Goal: Answer question/provide support: Share knowledge or assist other users

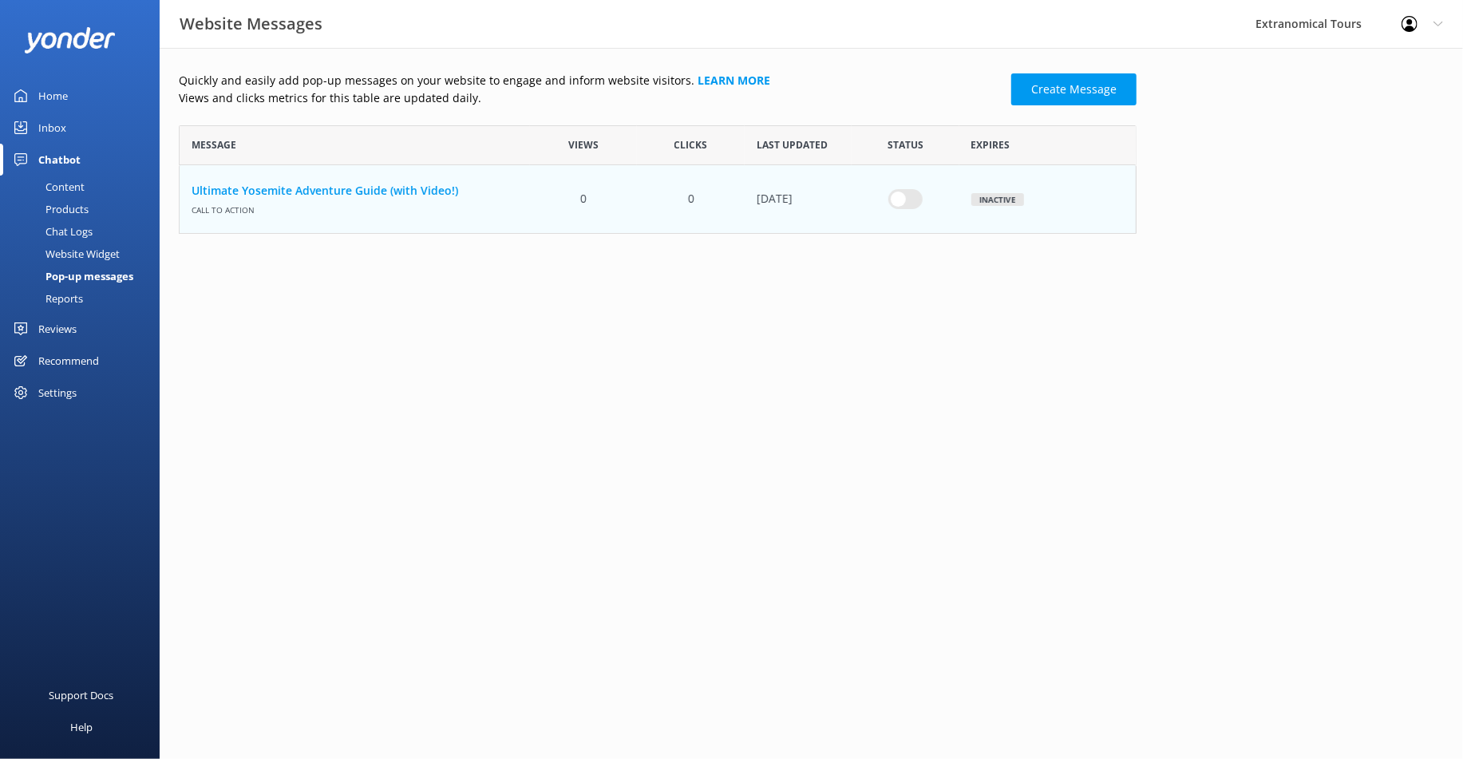
scroll to position [94, 944]
click at [83, 91] on link "Home" at bounding box center [80, 96] width 160 height 32
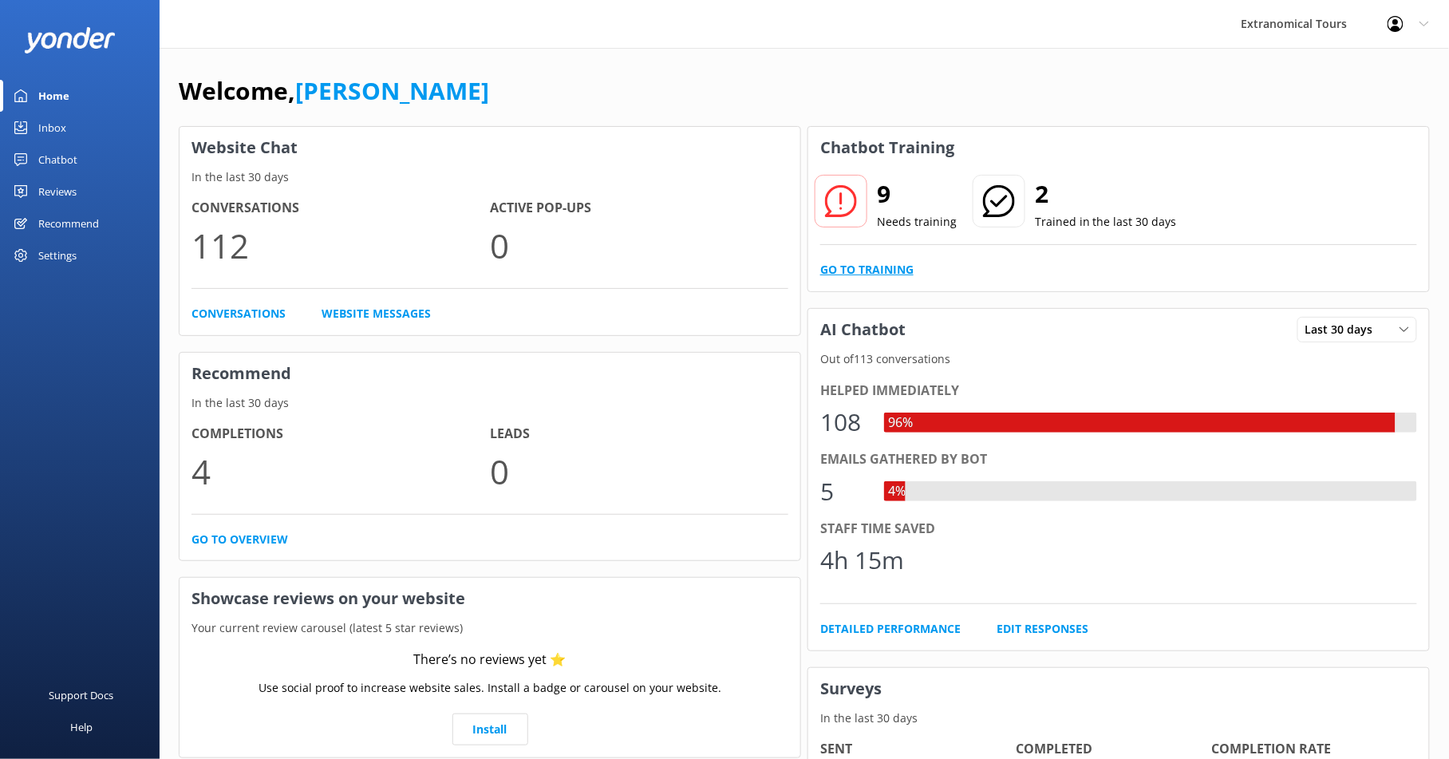
click at [841, 271] on link "Go to Training" at bounding box center [866, 270] width 93 height 18
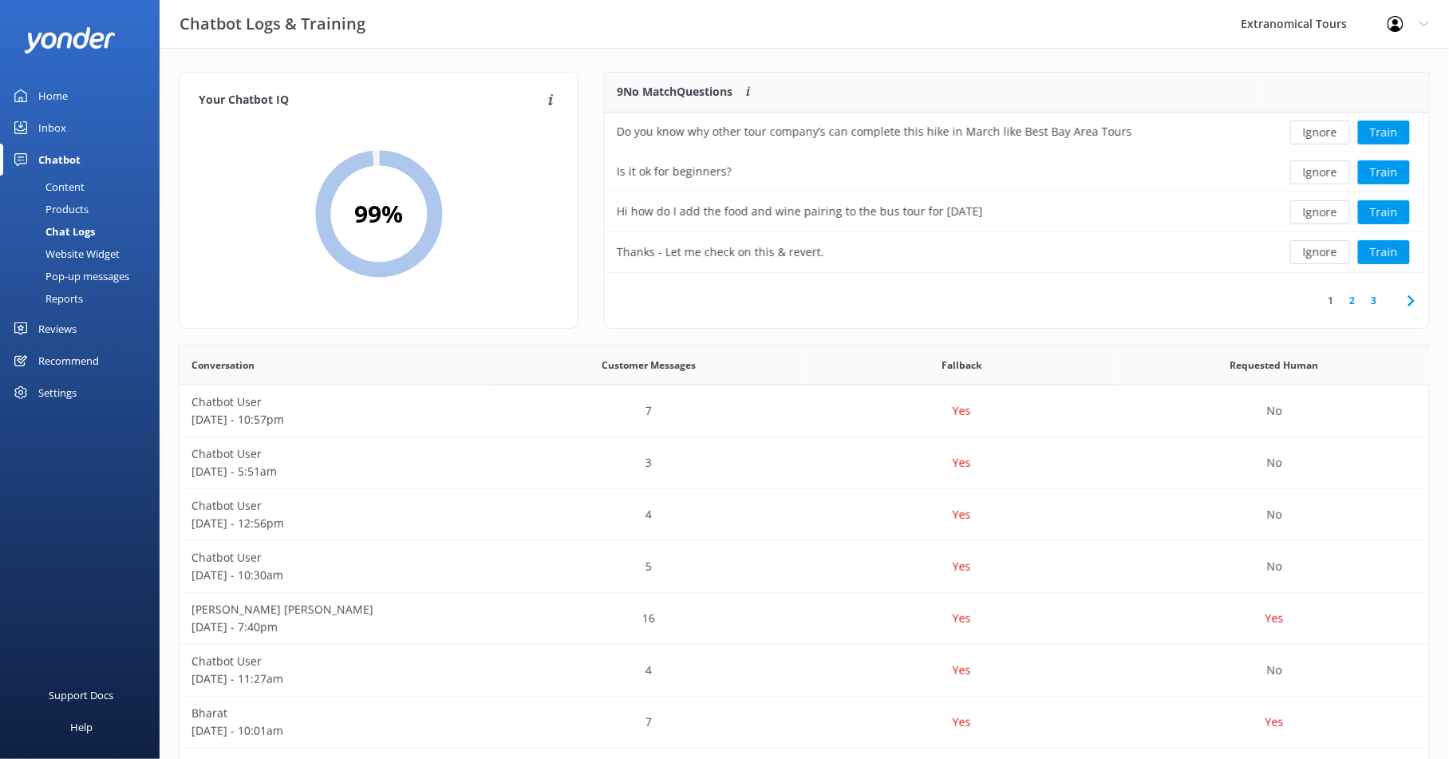
scroll to position [545, 1237]
click at [1301, 171] on button "Ignore" at bounding box center [1321, 172] width 60 height 24
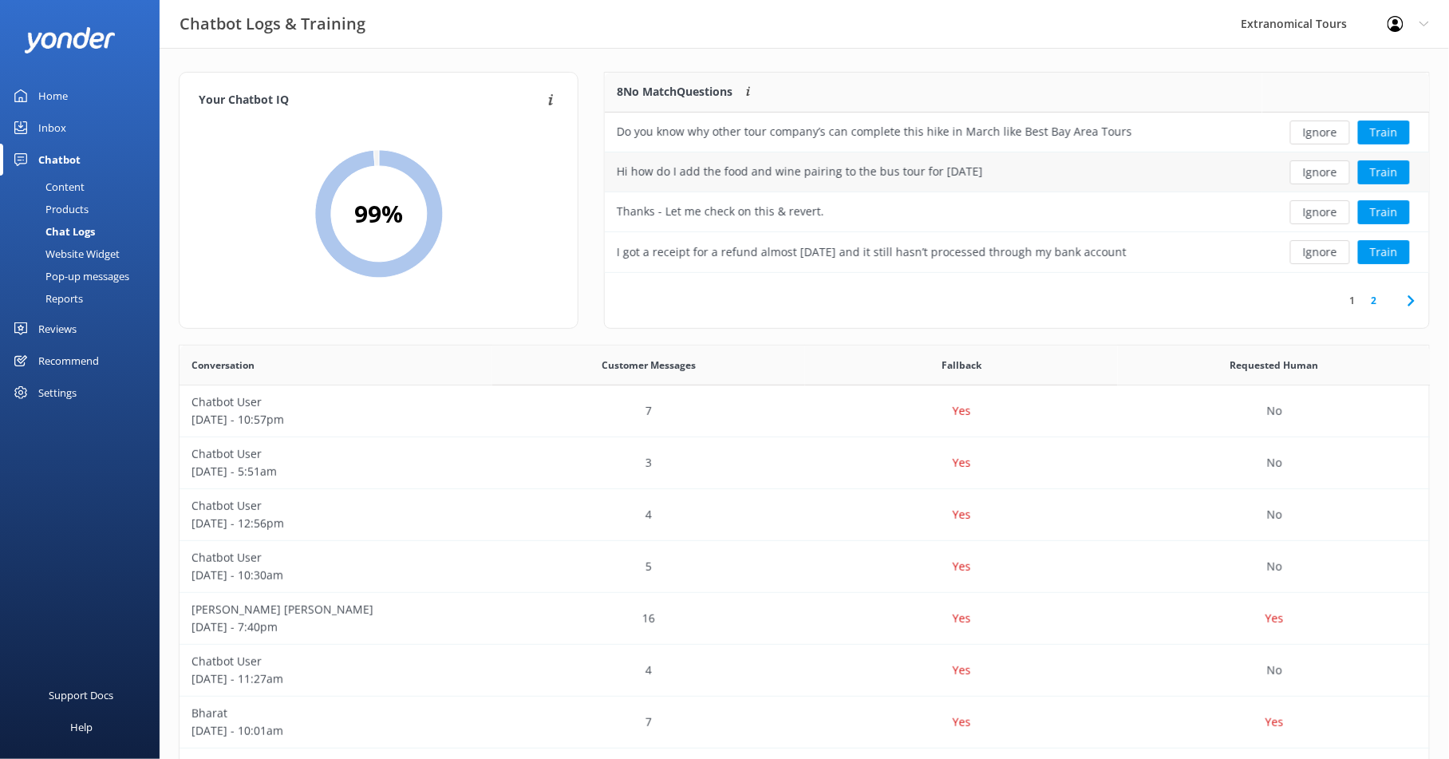
click at [1084, 176] on div "Hi how do I add the food and wine pairing to the bus tour for [DATE]" at bounding box center [933, 172] width 657 height 40
click at [1316, 212] on button "Ignore" at bounding box center [1321, 212] width 60 height 24
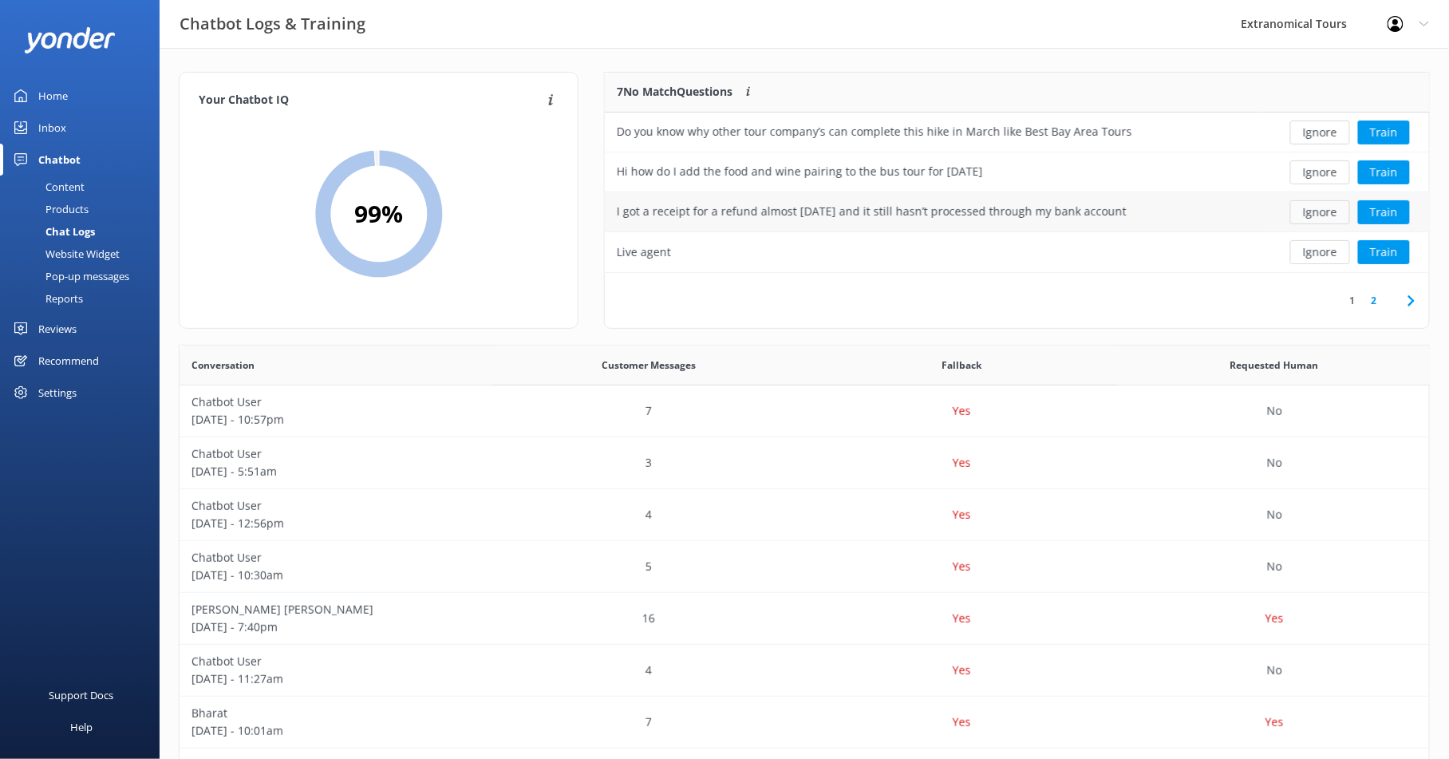
click at [1316, 215] on button "Ignore" at bounding box center [1321, 212] width 60 height 24
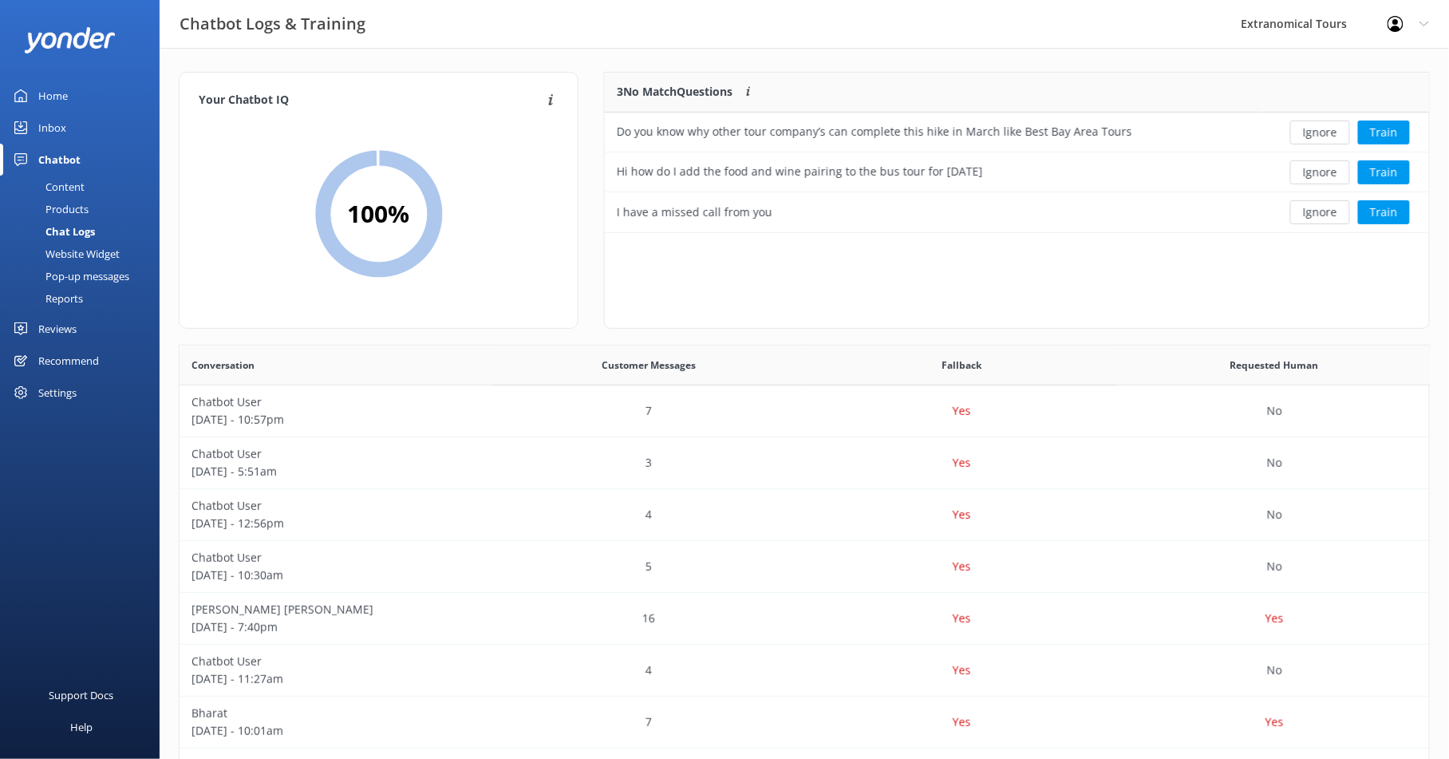
scroll to position [146, 812]
click at [1316, 215] on button "Ignore" at bounding box center [1321, 212] width 60 height 24
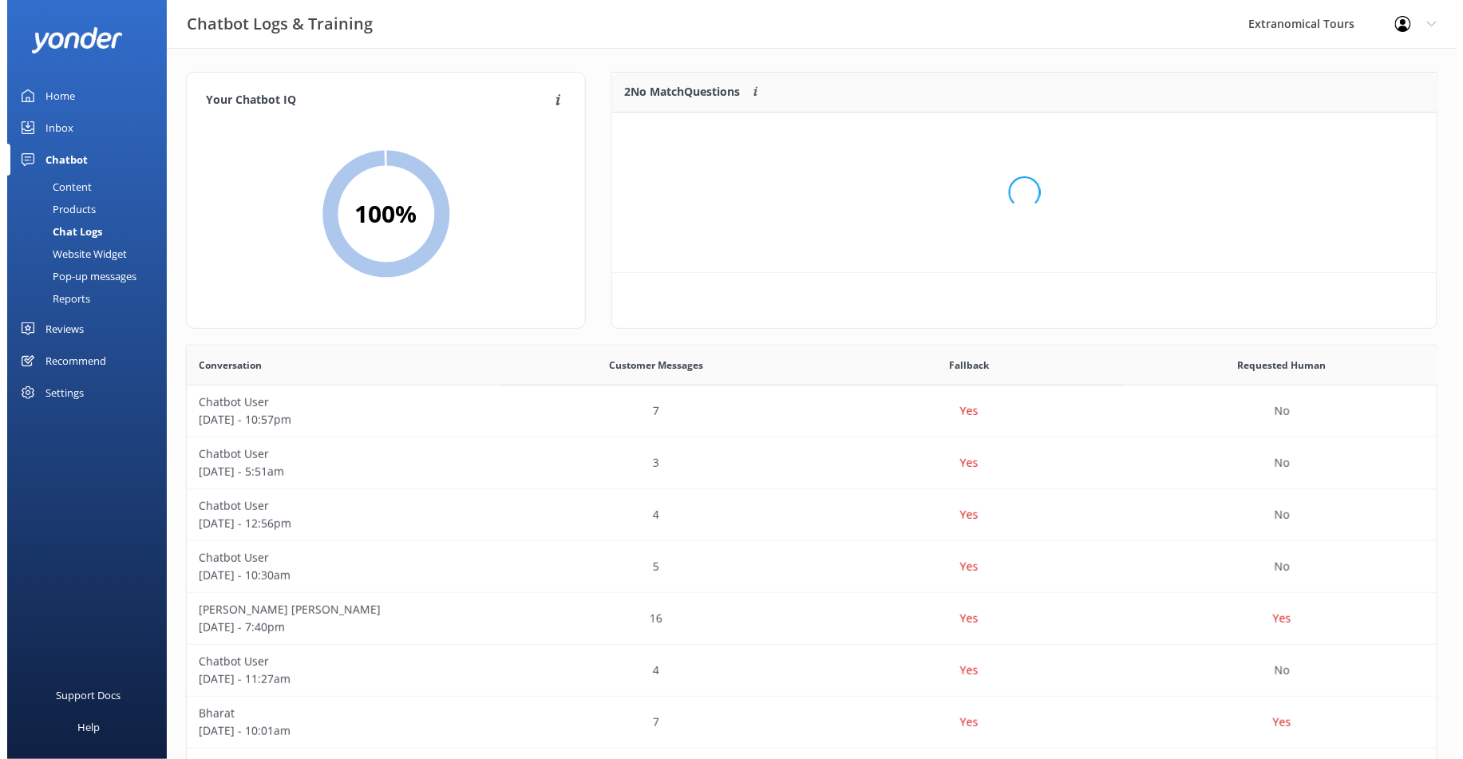
scroll to position [106, 812]
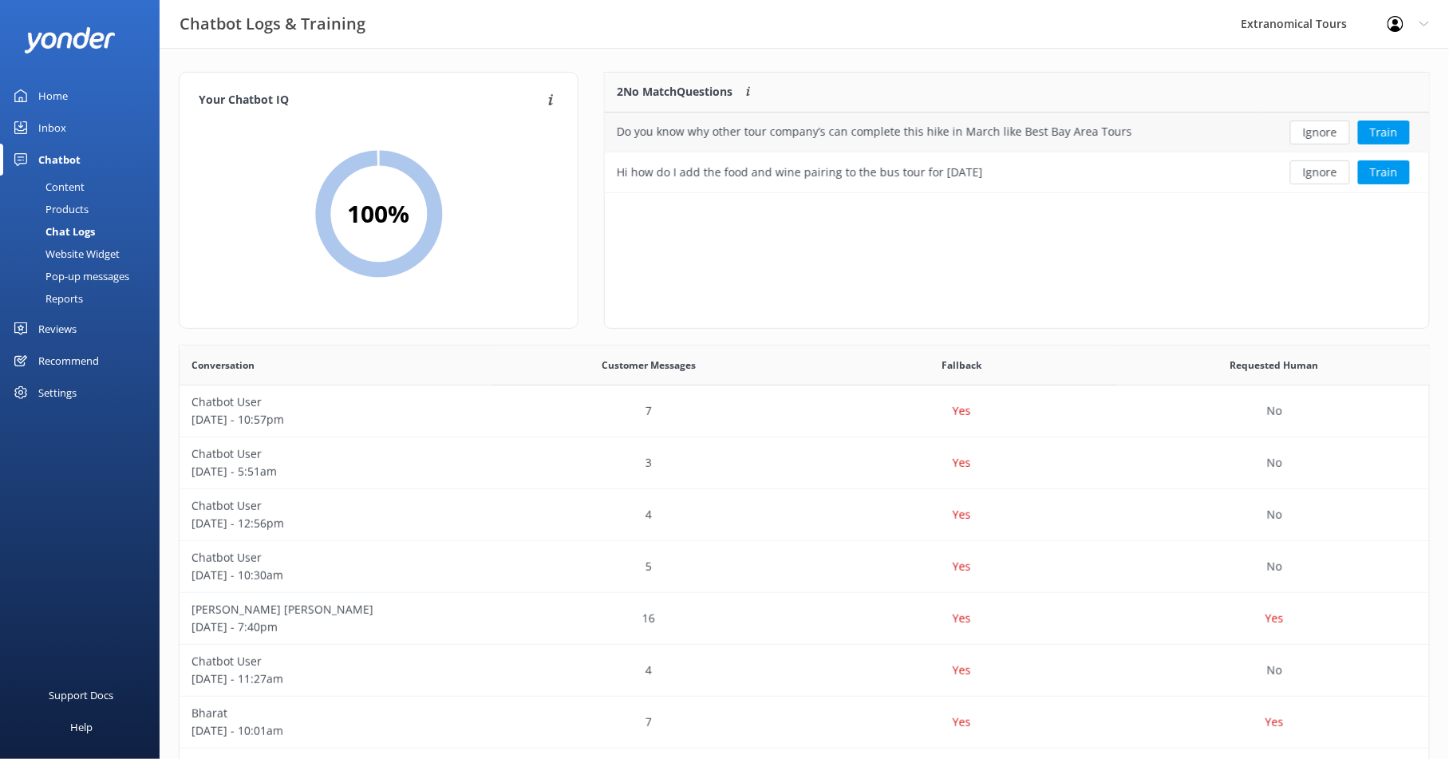
click at [1126, 125] on div "Do you know why other tour company’s can complete this hike in March like Best …" at bounding box center [933, 133] width 657 height 40
click at [1387, 128] on button "Train" at bounding box center [1384, 133] width 52 height 24
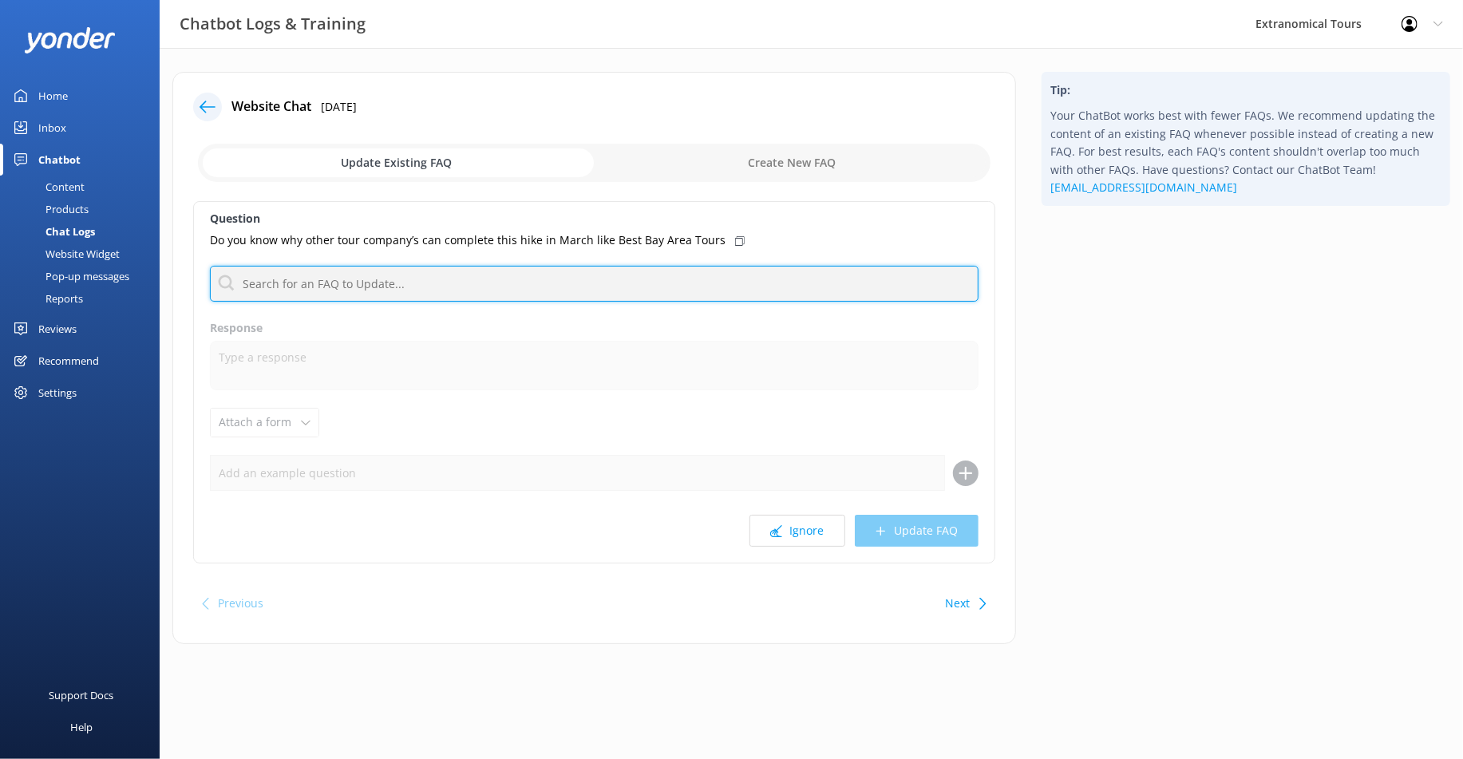
click at [487, 274] on input "text" at bounding box center [594, 284] width 769 height 36
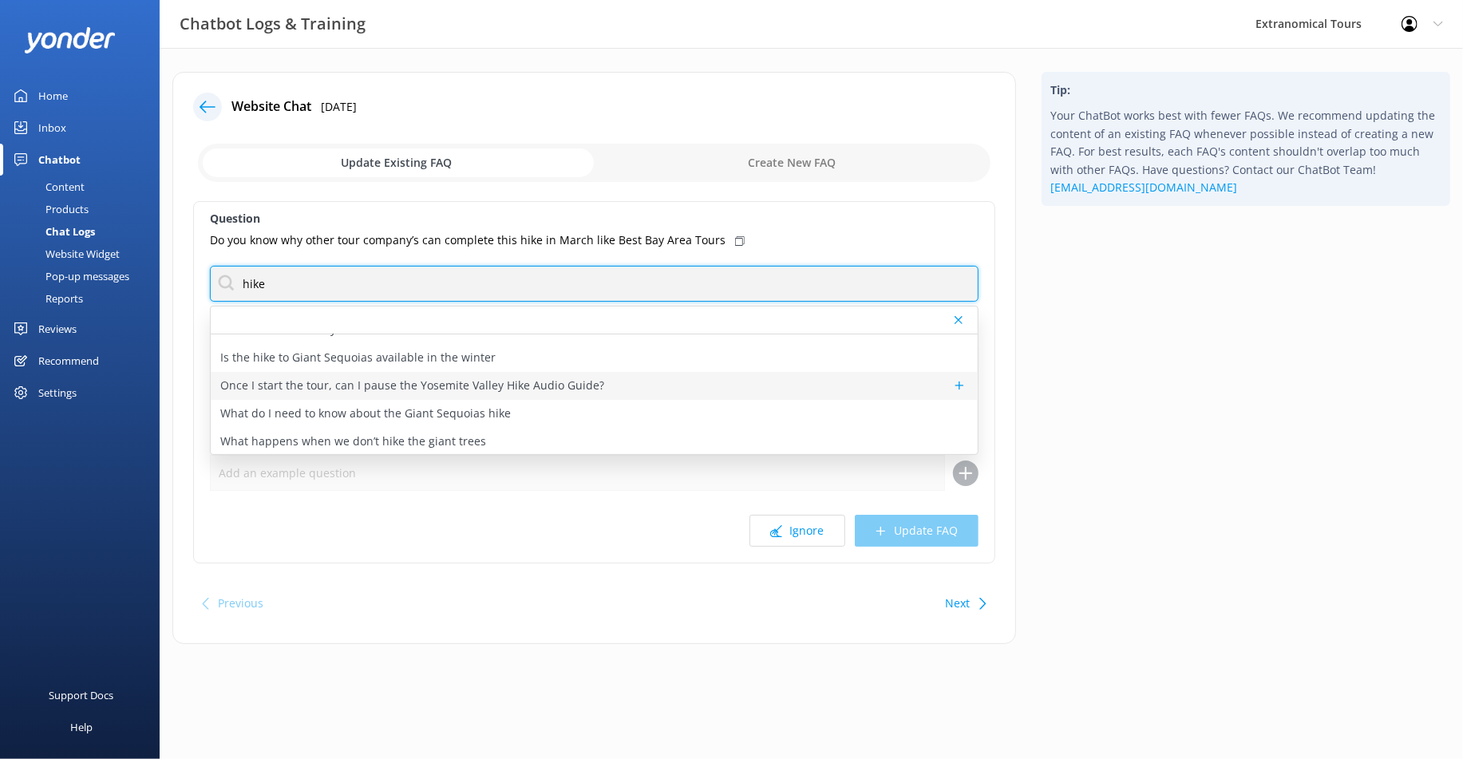
scroll to position [172, 0]
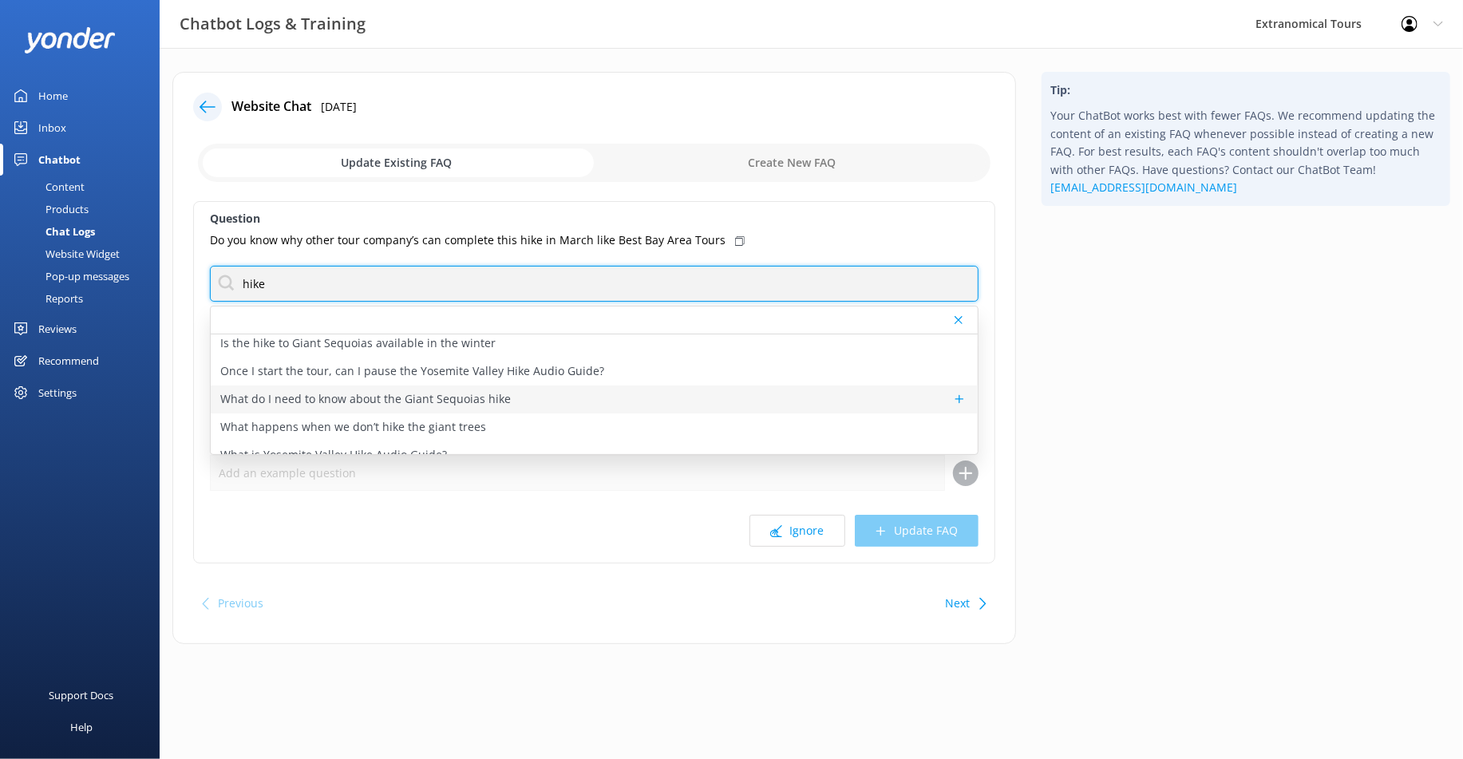
type input "hike"
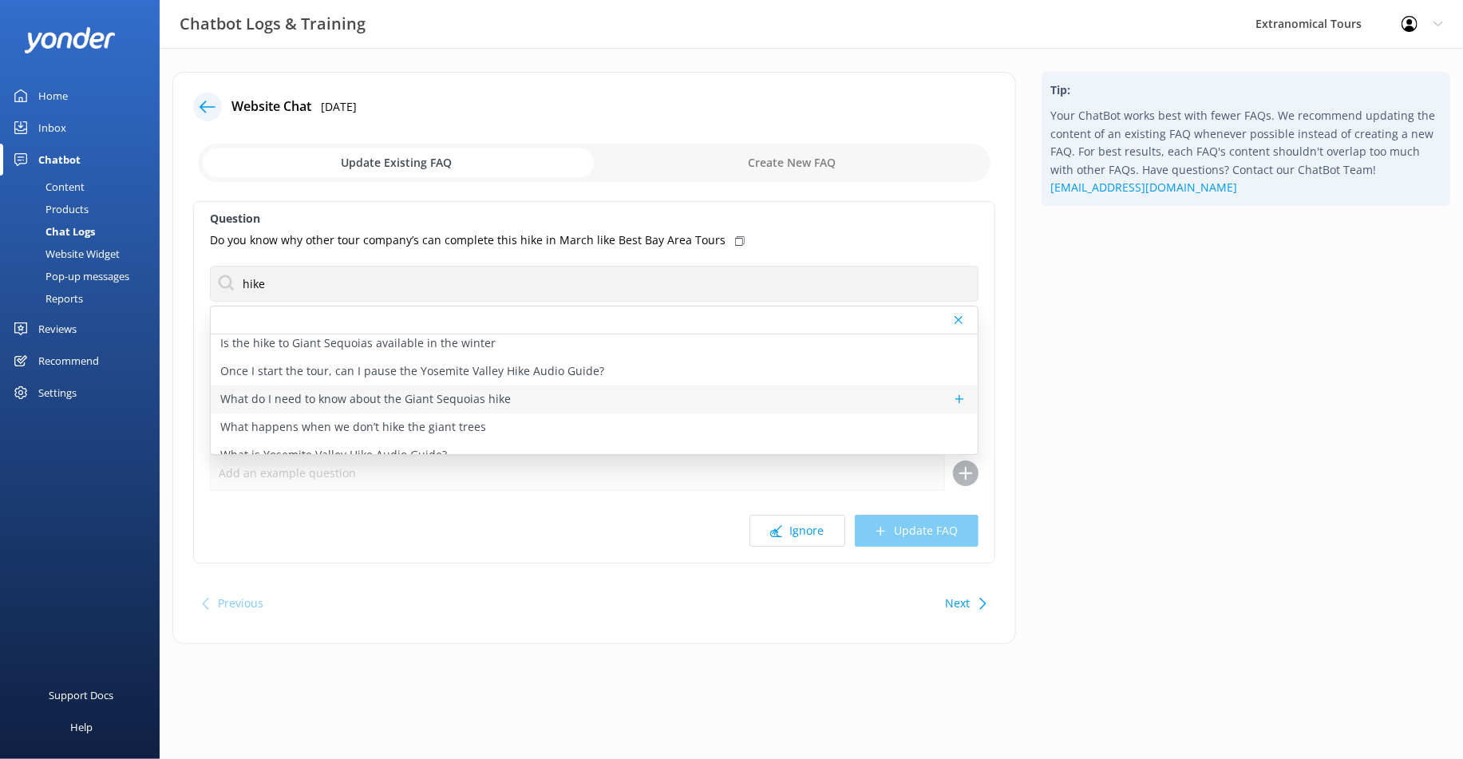
click at [528, 396] on div "What do I need to know about the Giant Sequoias hike" at bounding box center [594, 399] width 767 height 28
type textarea "The hike is dependent on the trail conditions.The Giant Sequoias in [GEOGRAPHIC…"
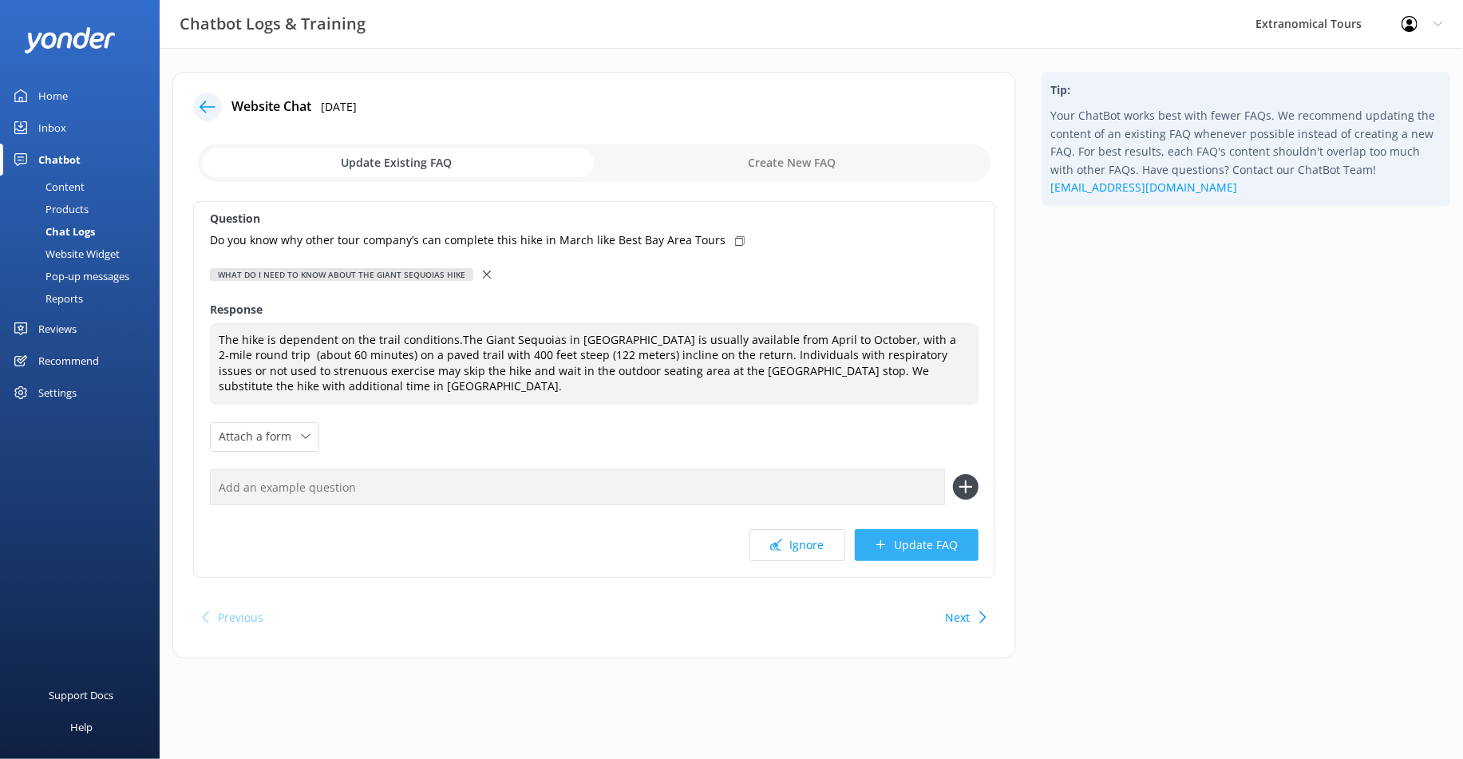
click at [890, 546] on button "Update FAQ" at bounding box center [917, 545] width 124 height 32
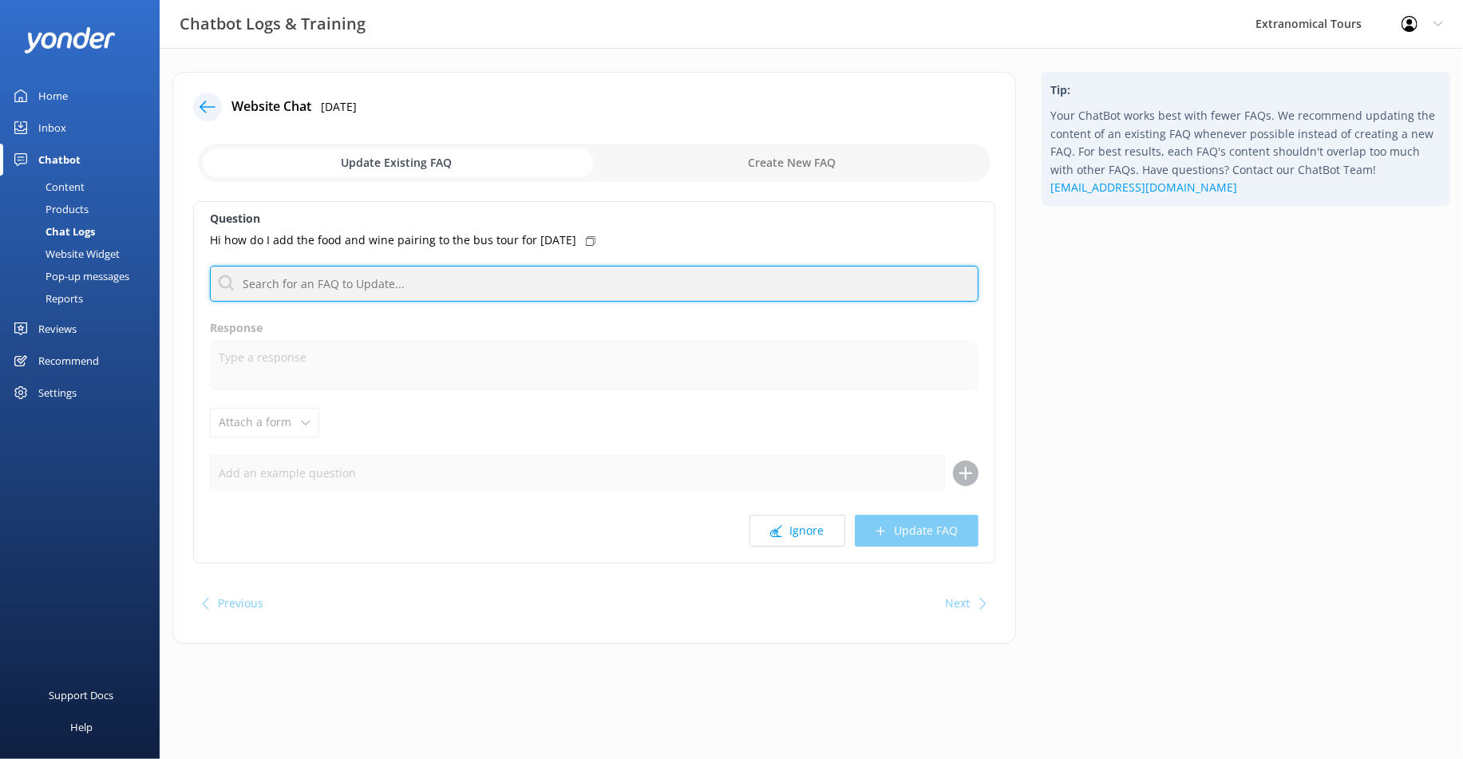
click at [617, 269] on input "text" at bounding box center [594, 284] width 769 height 36
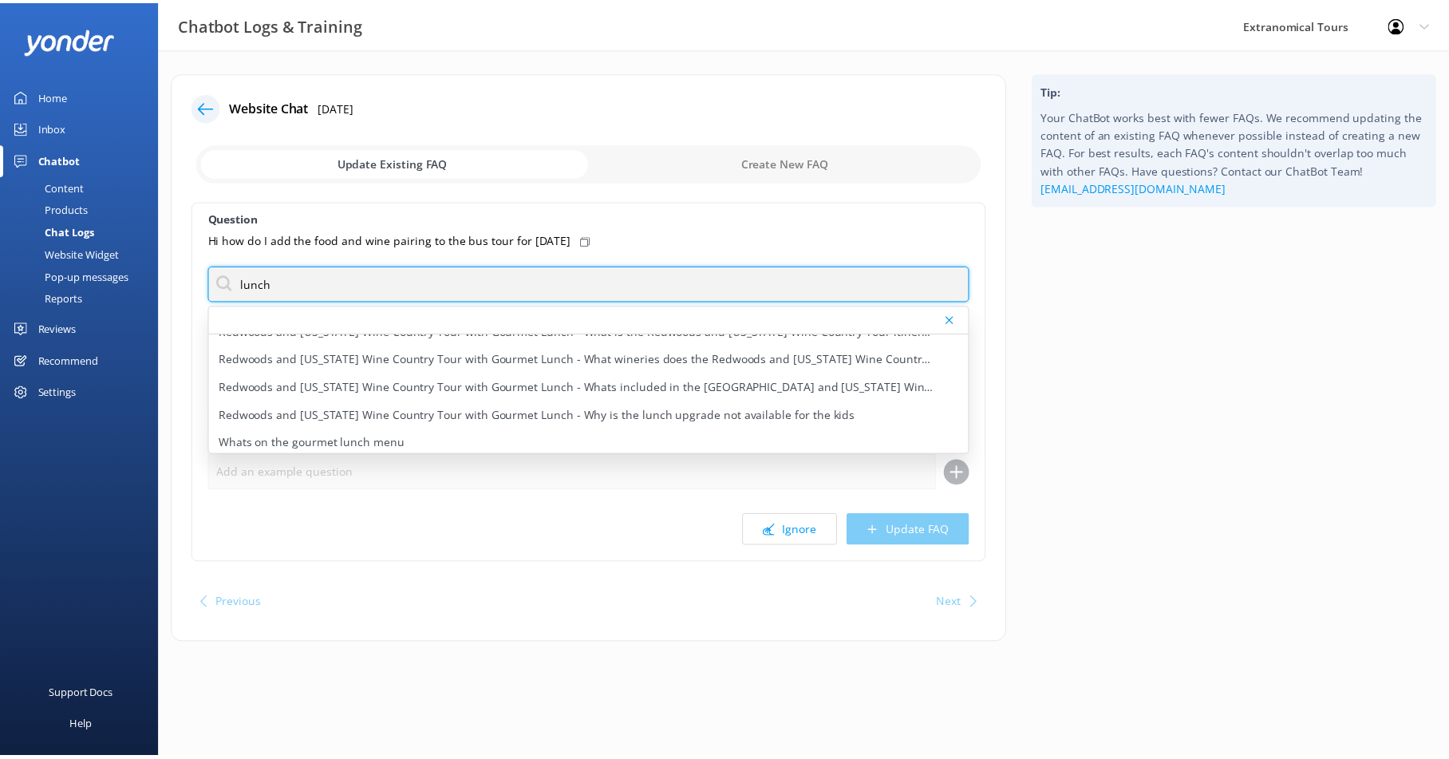
scroll to position [302, 0]
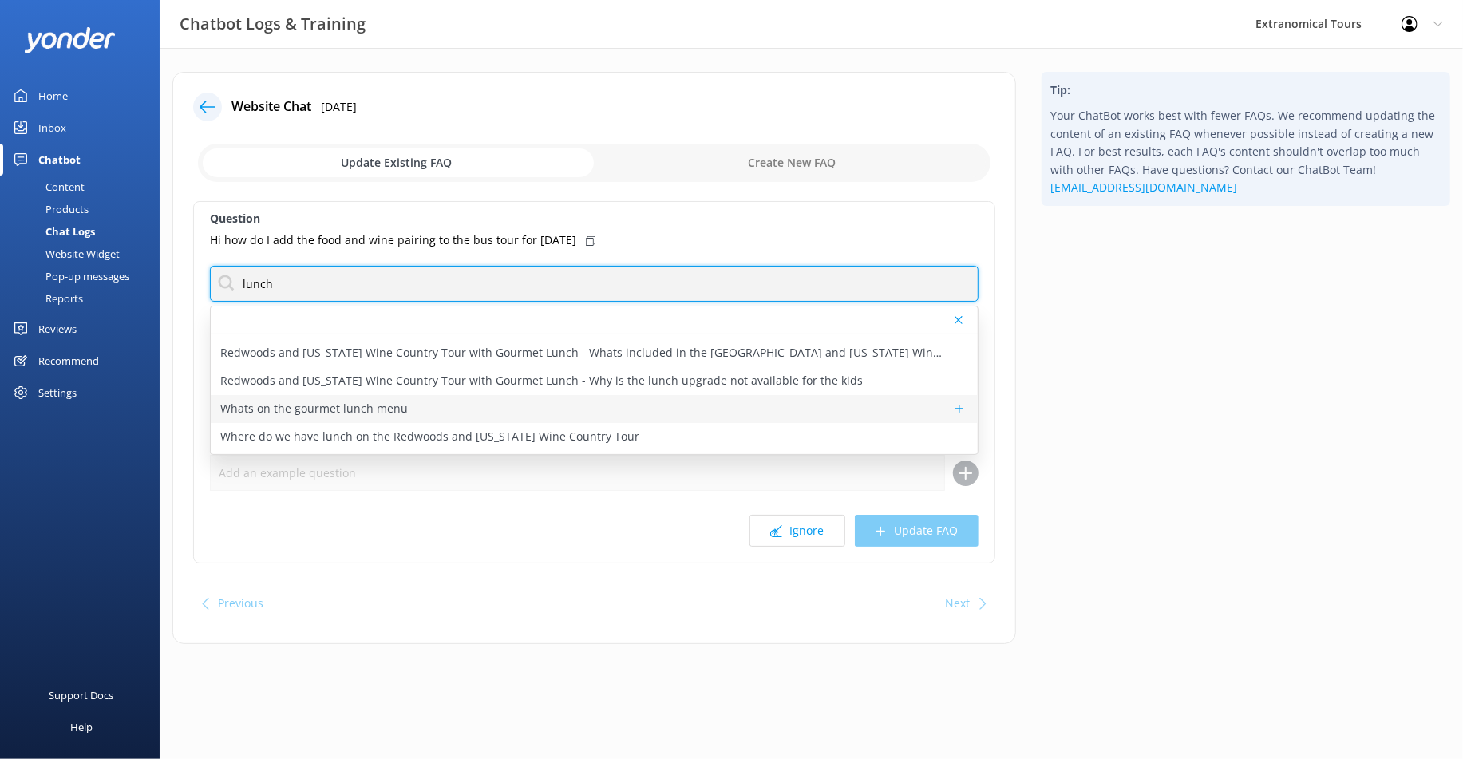
type input "lunch"
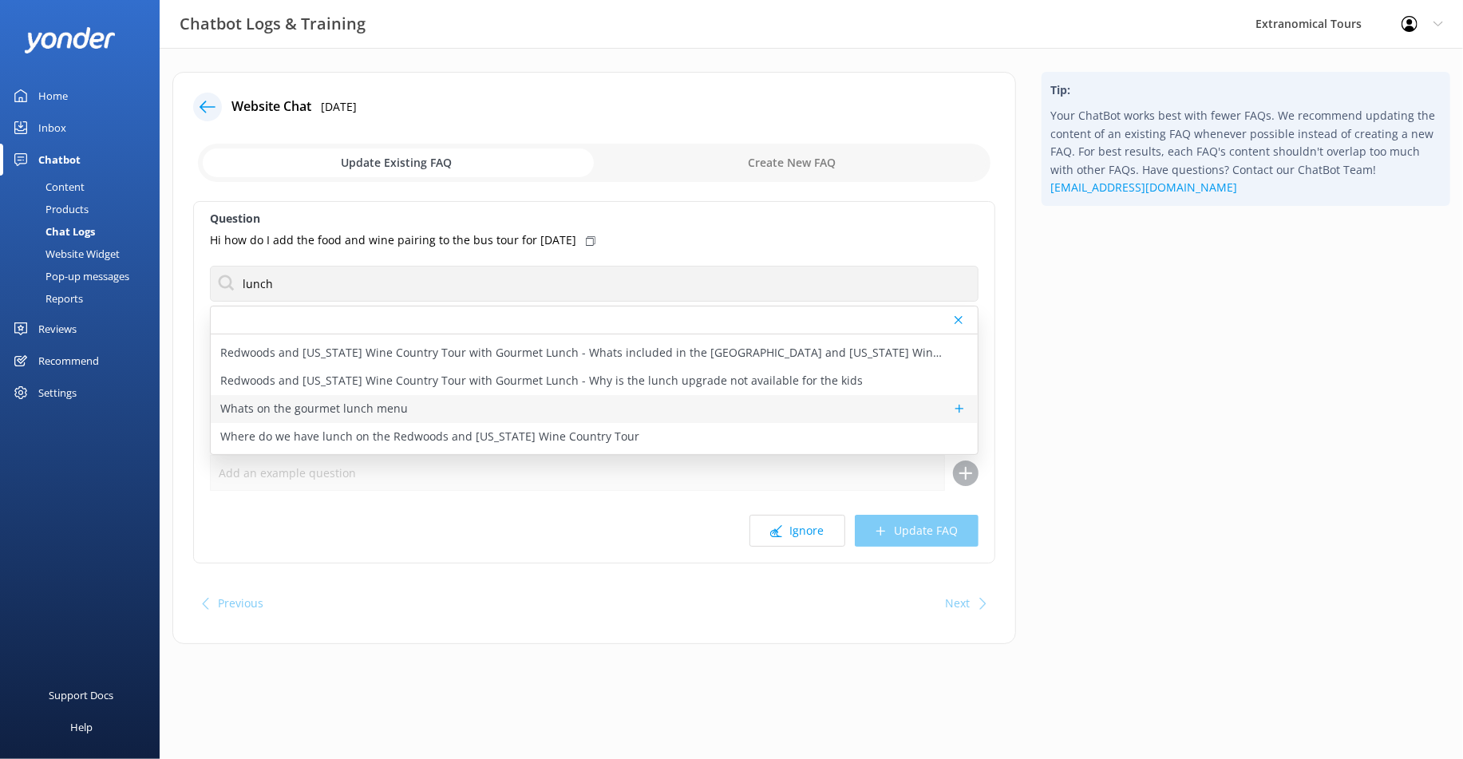
click at [559, 405] on div "Whats on the gourmet lunch menu" at bounding box center [594, 409] width 767 height 28
type textarea "You can view the Wine Country Gourmet Lunch menu at [URL][DOMAIN_NAME]."
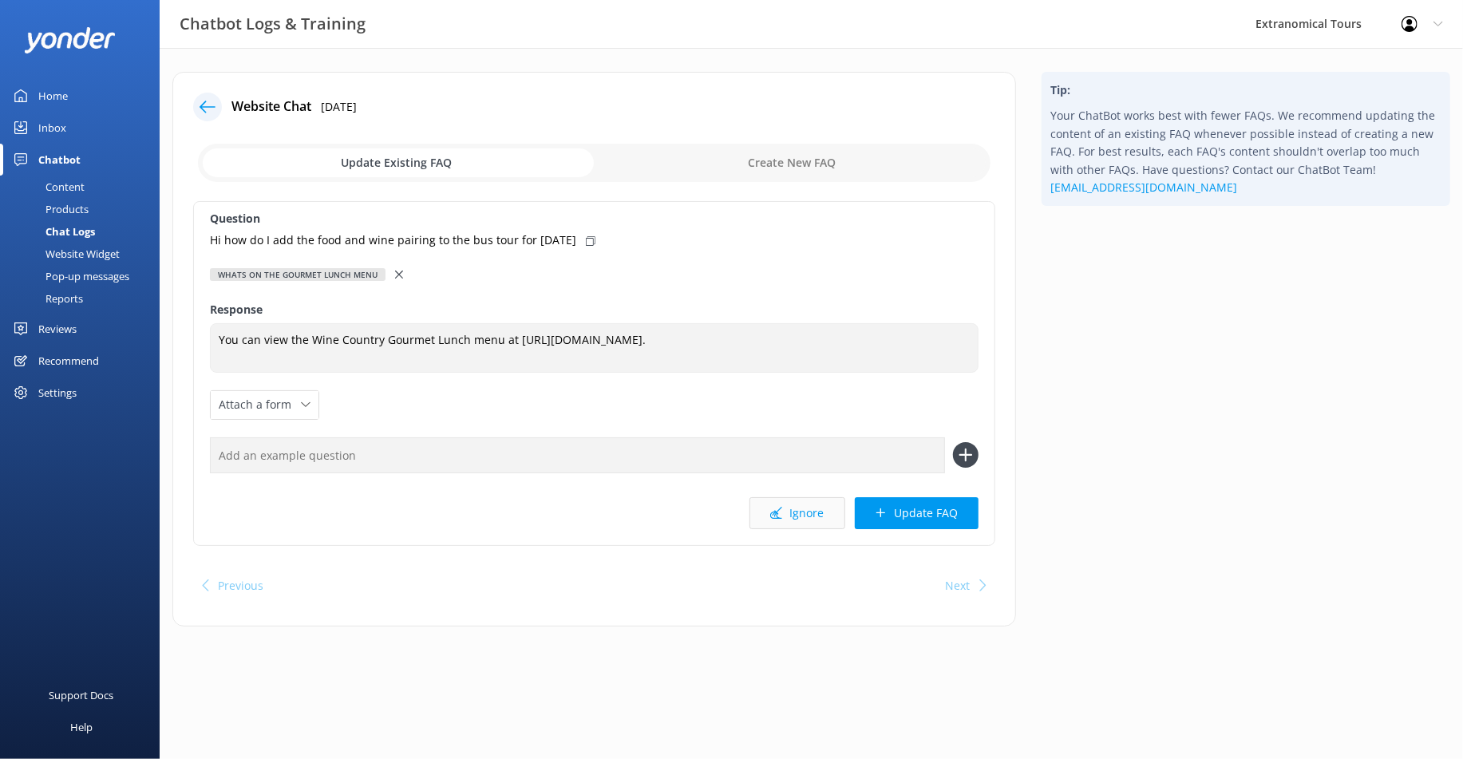
click at [789, 504] on button "Ignore" at bounding box center [797, 513] width 96 height 32
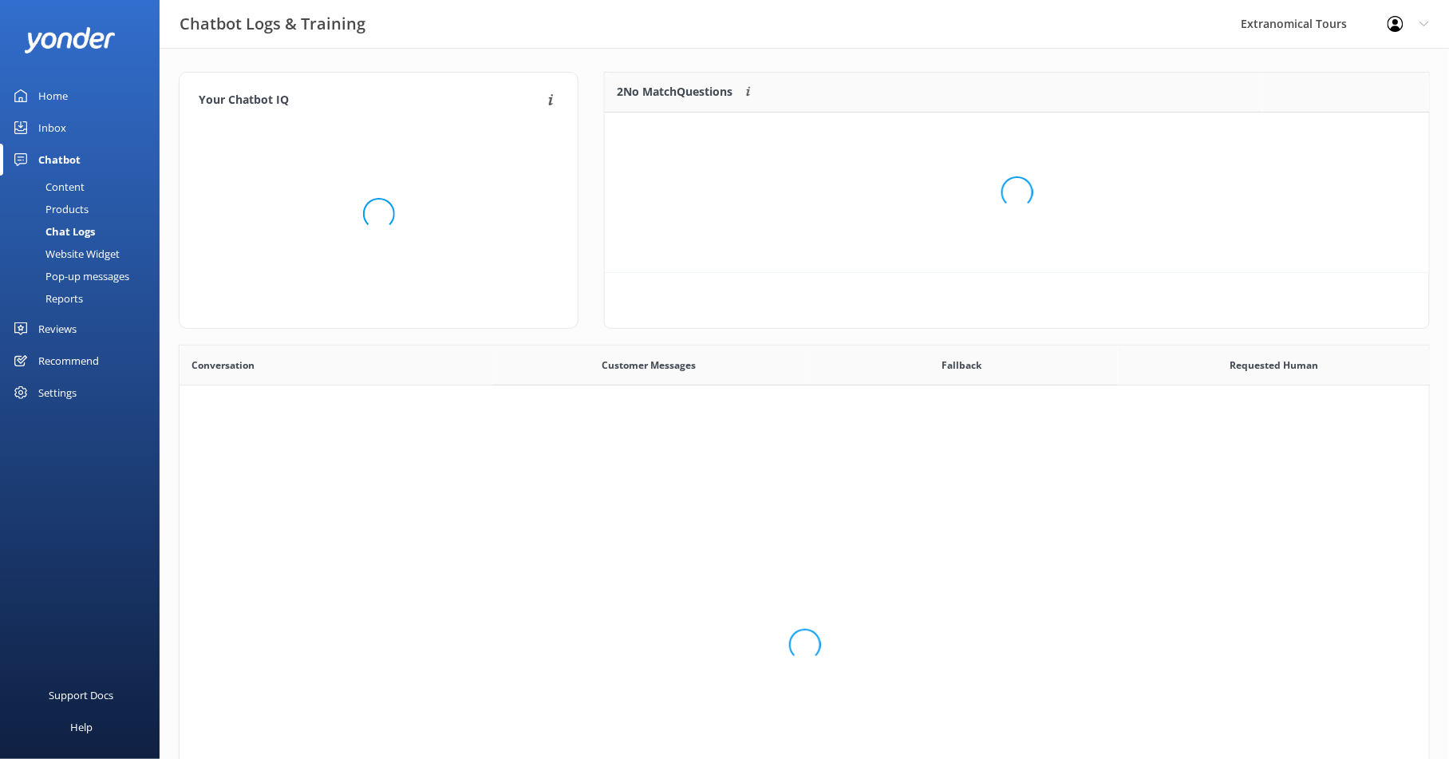
scroll to position [14, 14]
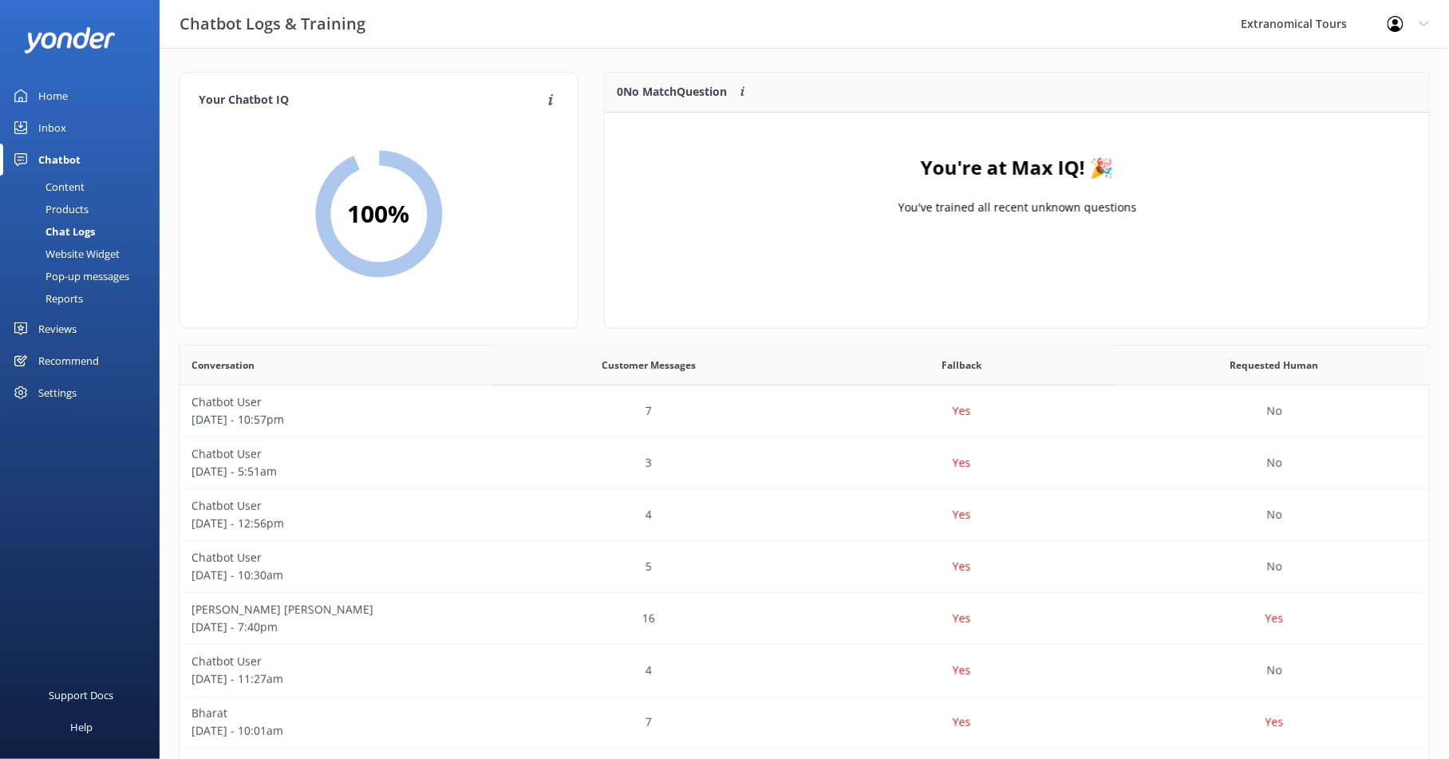
click at [59, 98] on div "Home" at bounding box center [53, 96] width 30 height 32
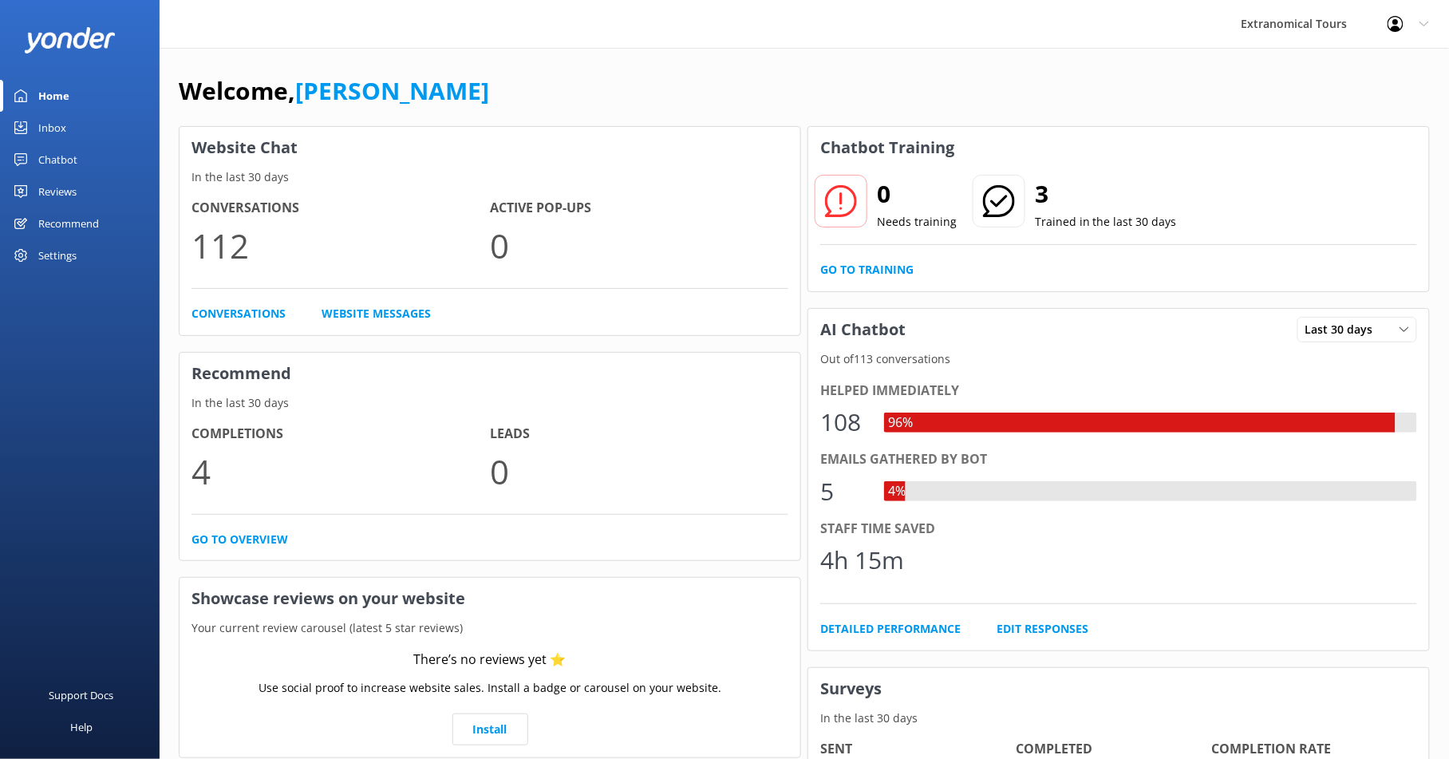
click at [57, 162] on div "Chatbot" at bounding box center [57, 160] width 39 height 32
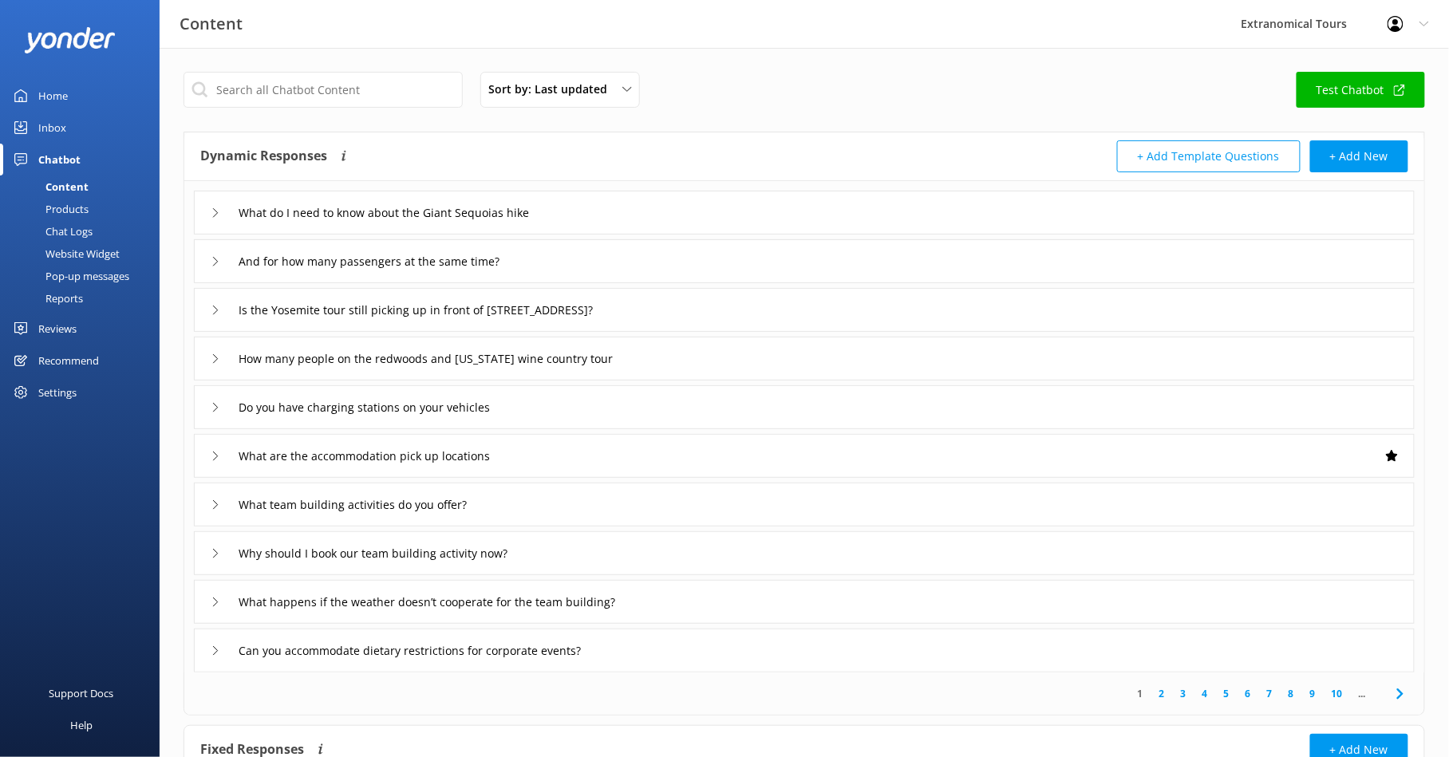
click at [53, 129] on div "Inbox" at bounding box center [52, 128] width 28 height 32
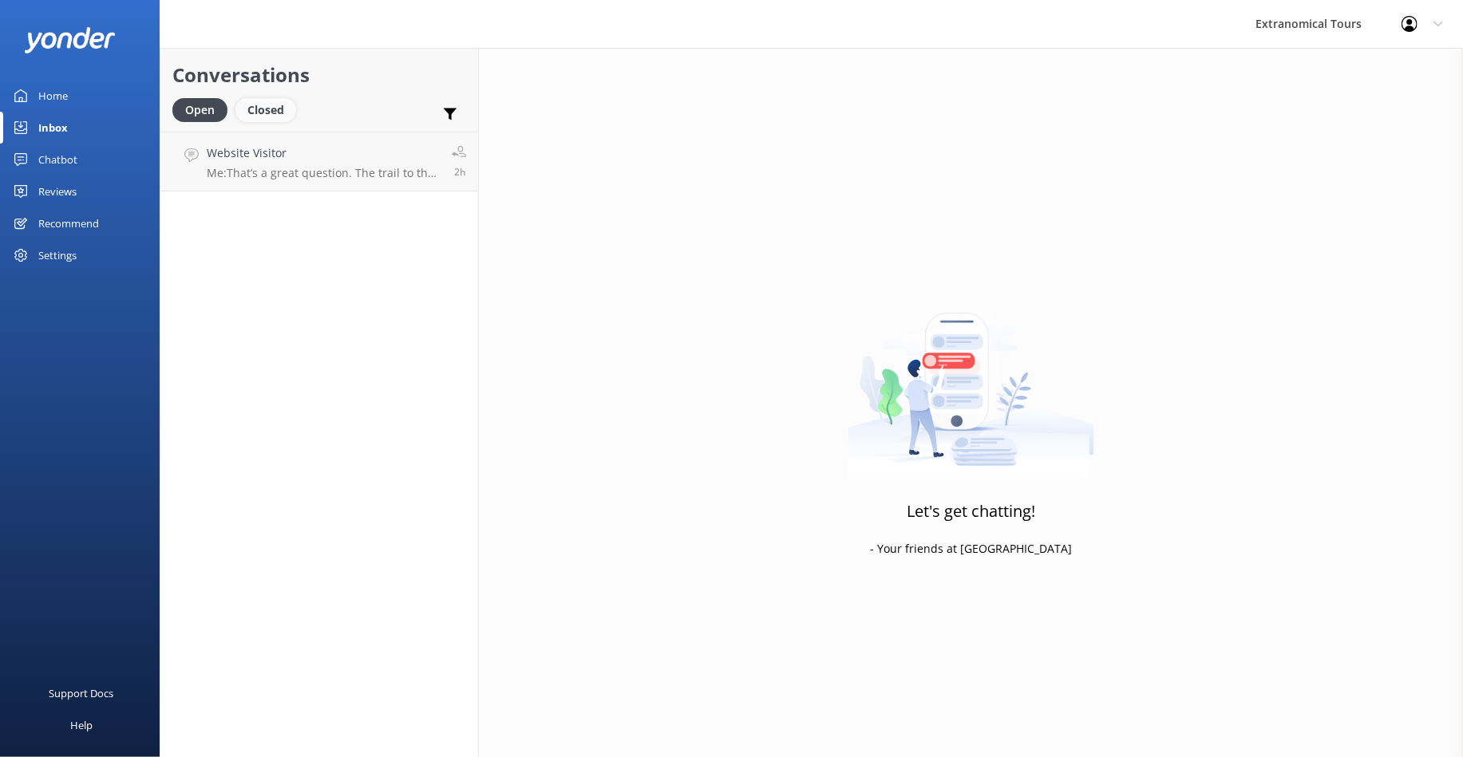
click at [277, 112] on div "Closed" at bounding box center [265, 110] width 61 height 24
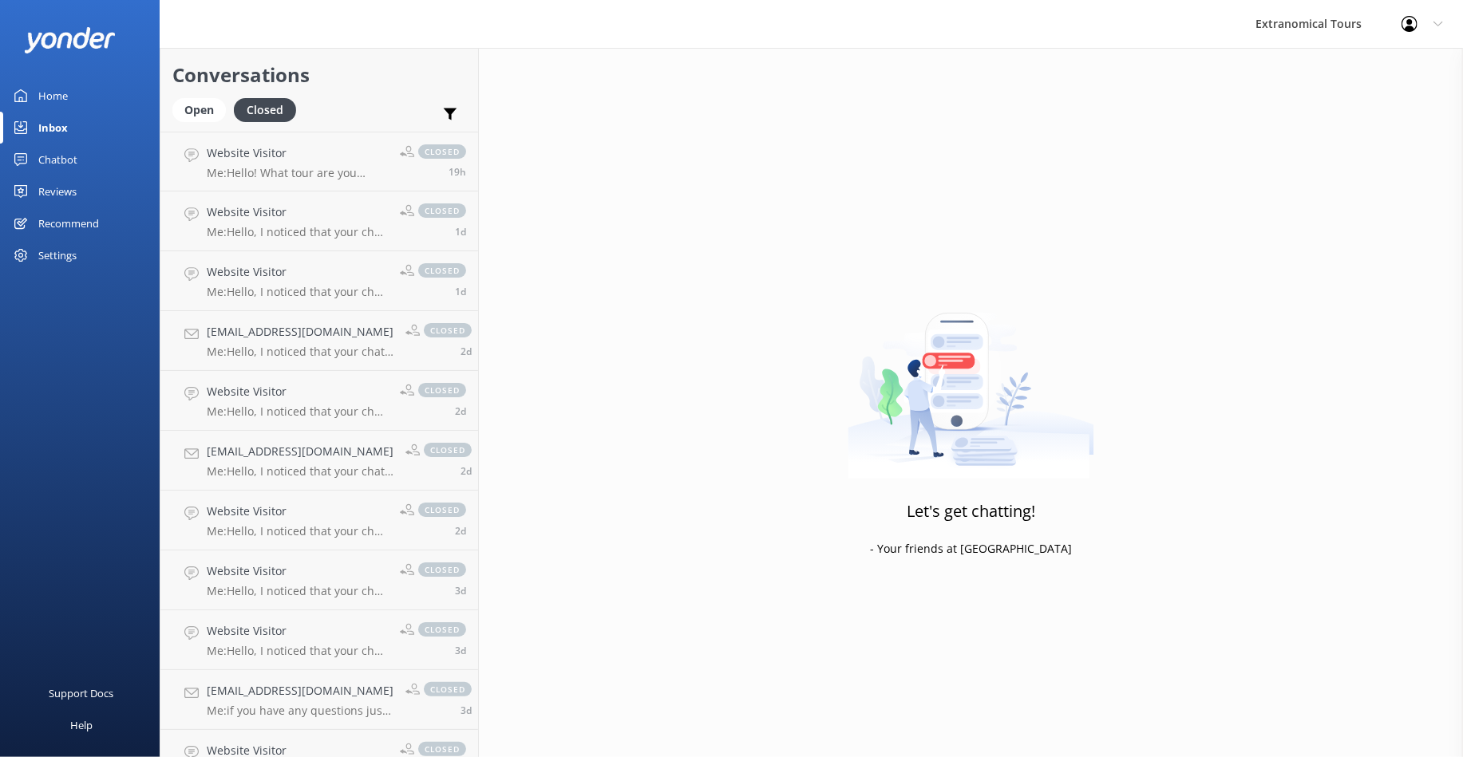
click at [67, 160] on div "Chatbot" at bounding box center [57, 160] width 39 height 32
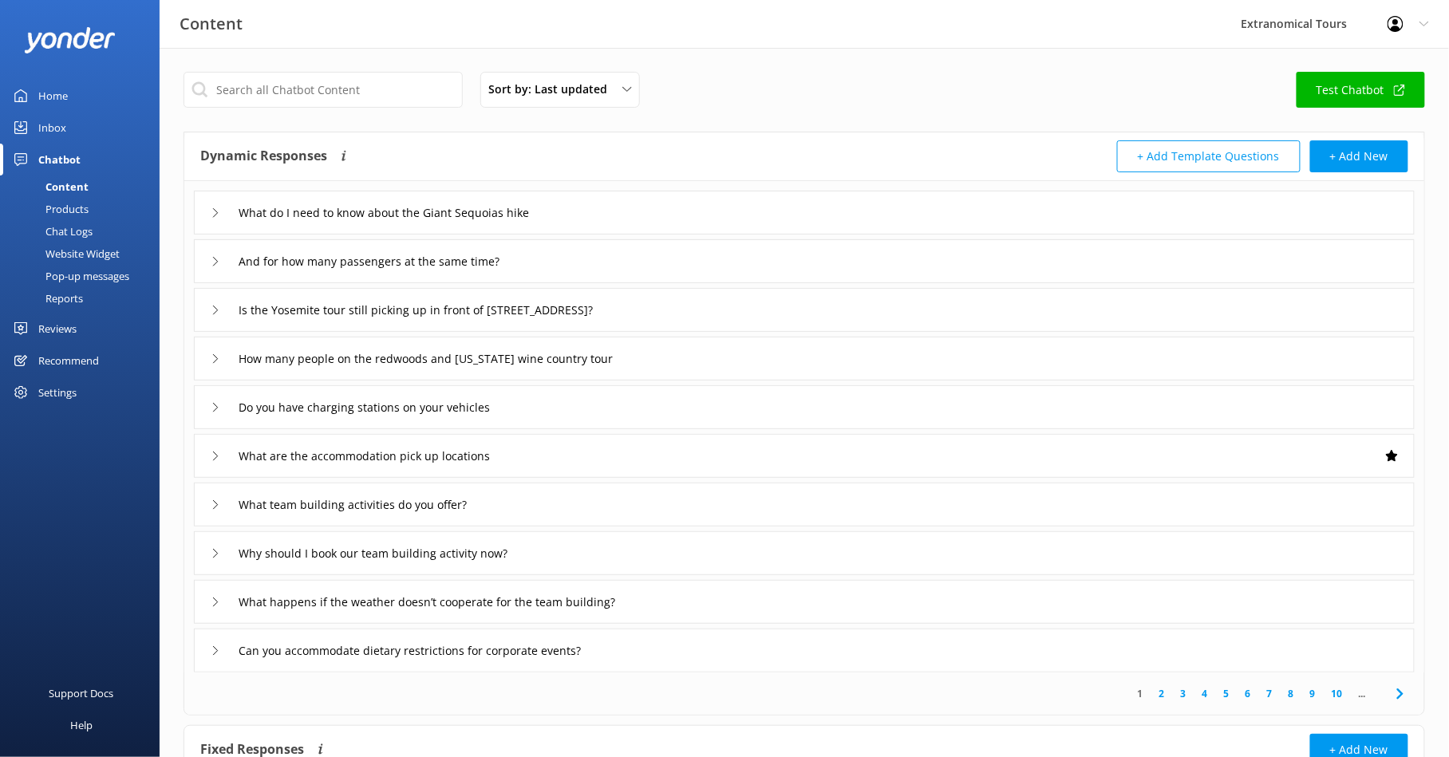
click at [76, 234] on div "Chat Logs" at bounding box center [51, 231] width 83 height 22
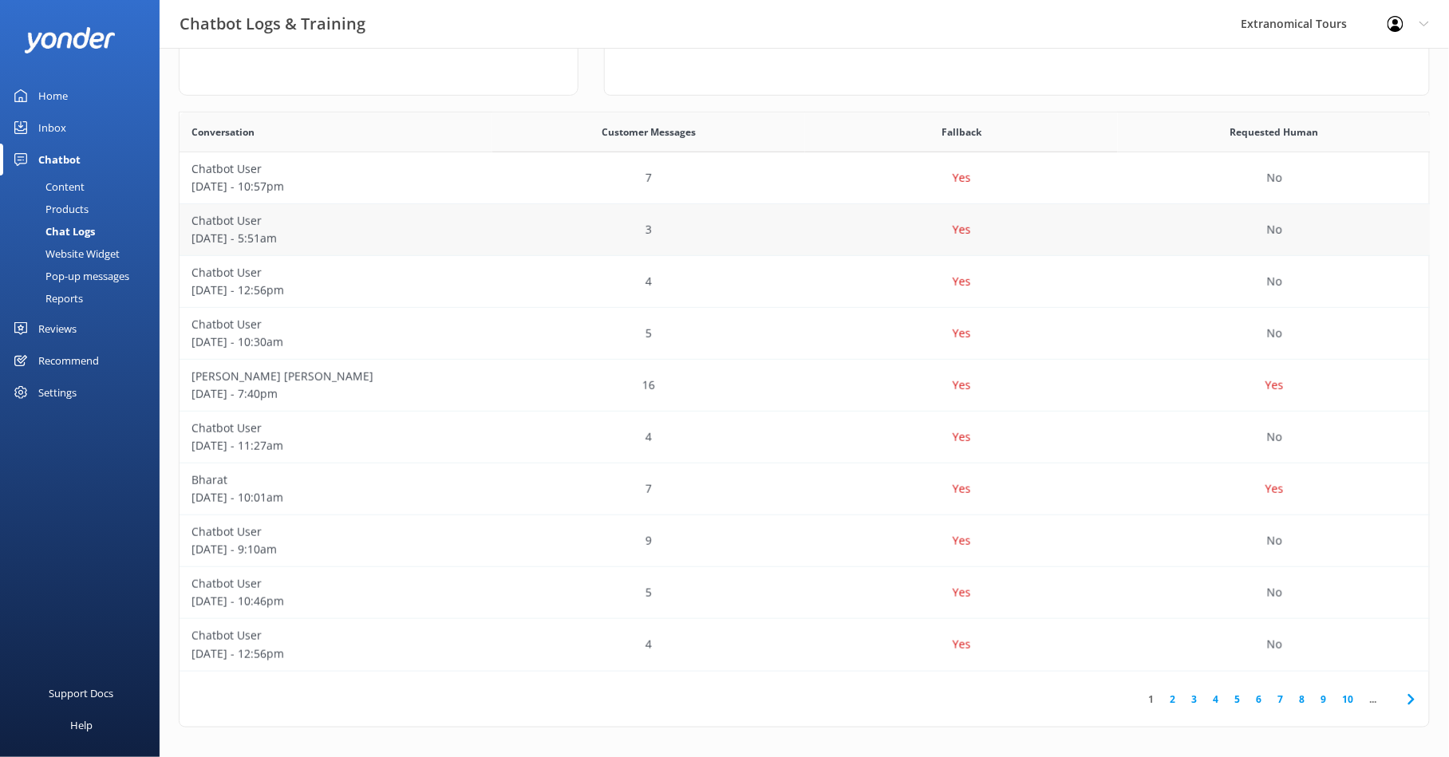
scroll to position [234, 0]
